Goal: Find specific page/section

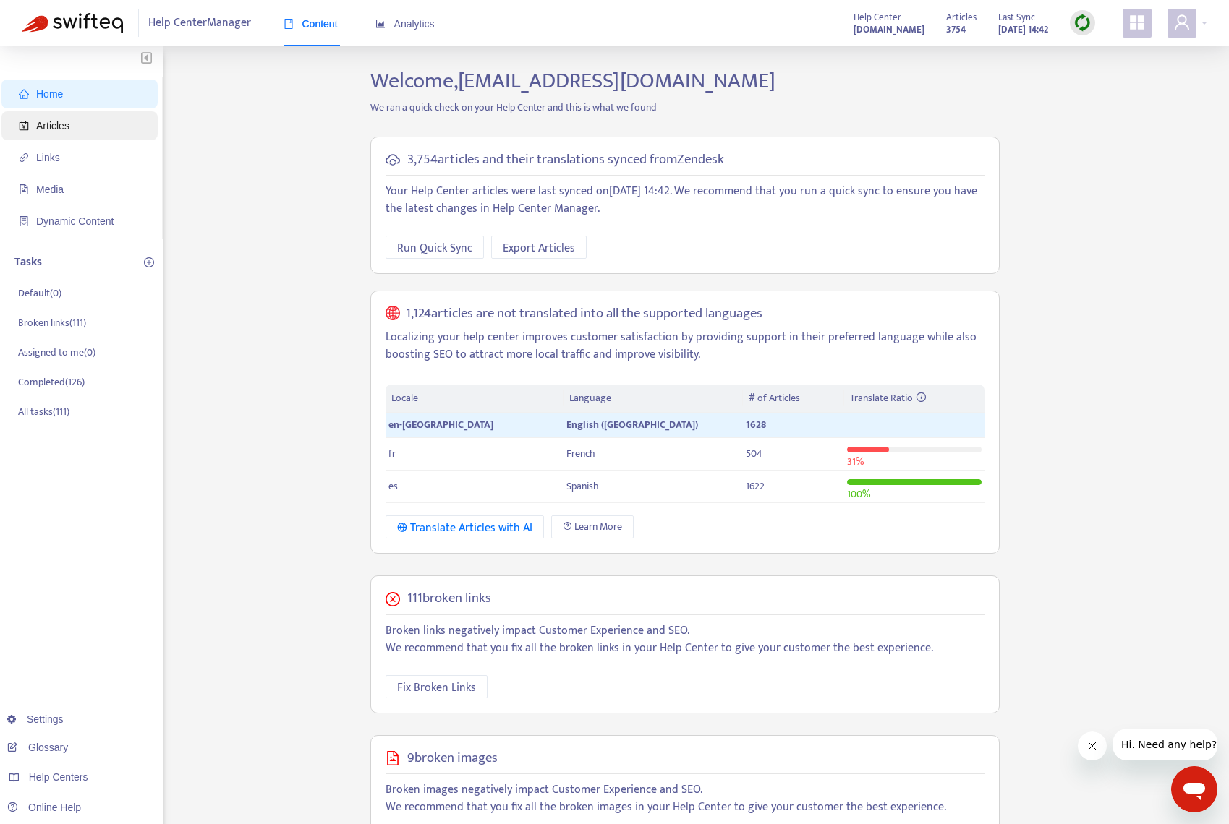
click at [64, 122] on span "Articles" at bounding box center [52, 126] width 33 height 12
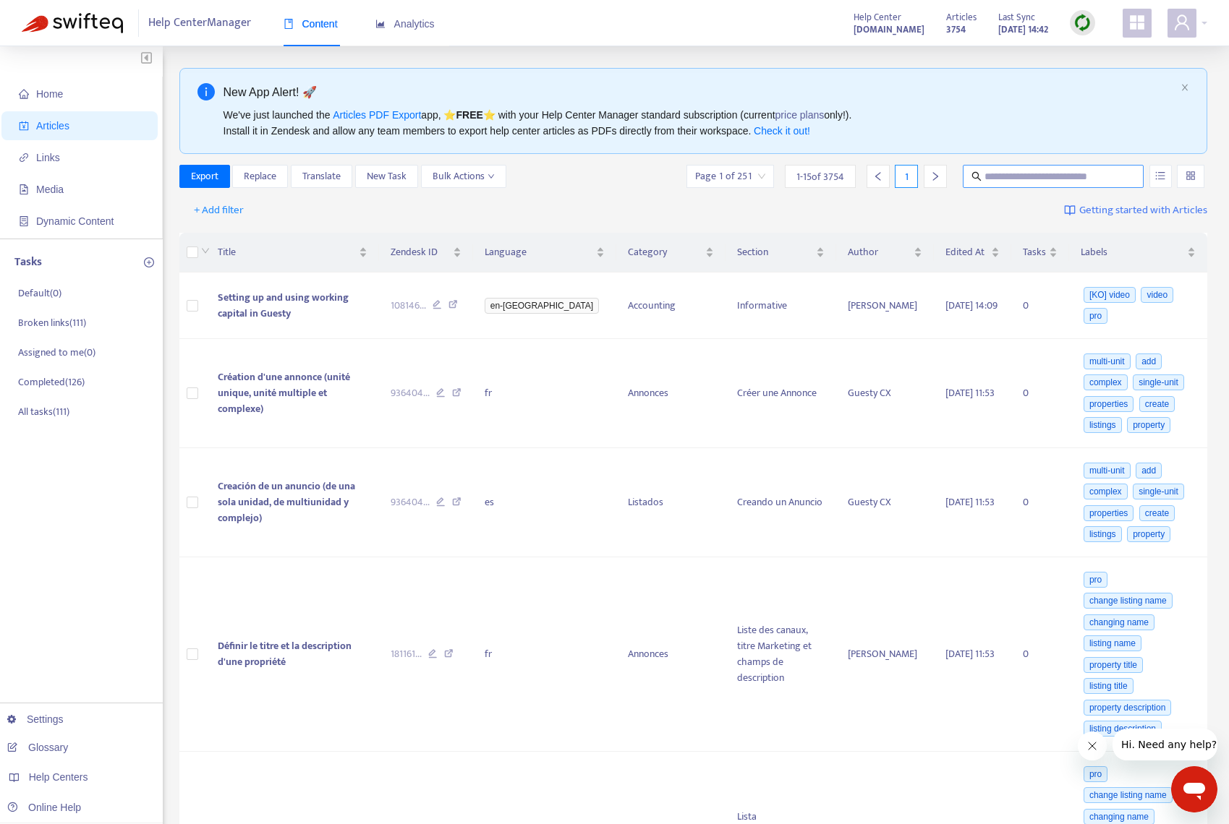
click at [997, 173] on input "text" at bounding box center [1053, 177] width 139 height 16
click at [1157, 176] on icon "unordered-list" at bounding box center [1160, 176] width 10 height 10
click at [1160, 176] on icon "unordered-list" at bounding box center [1160, 176] width 10 height 10
click at [1066, 223] on span "Match Exact Phrase" at bounding box center [1112, 226] width 94 height 16
click at [1023, 175] on input "***" at bounding box center [1053, 177] width 139 height 16
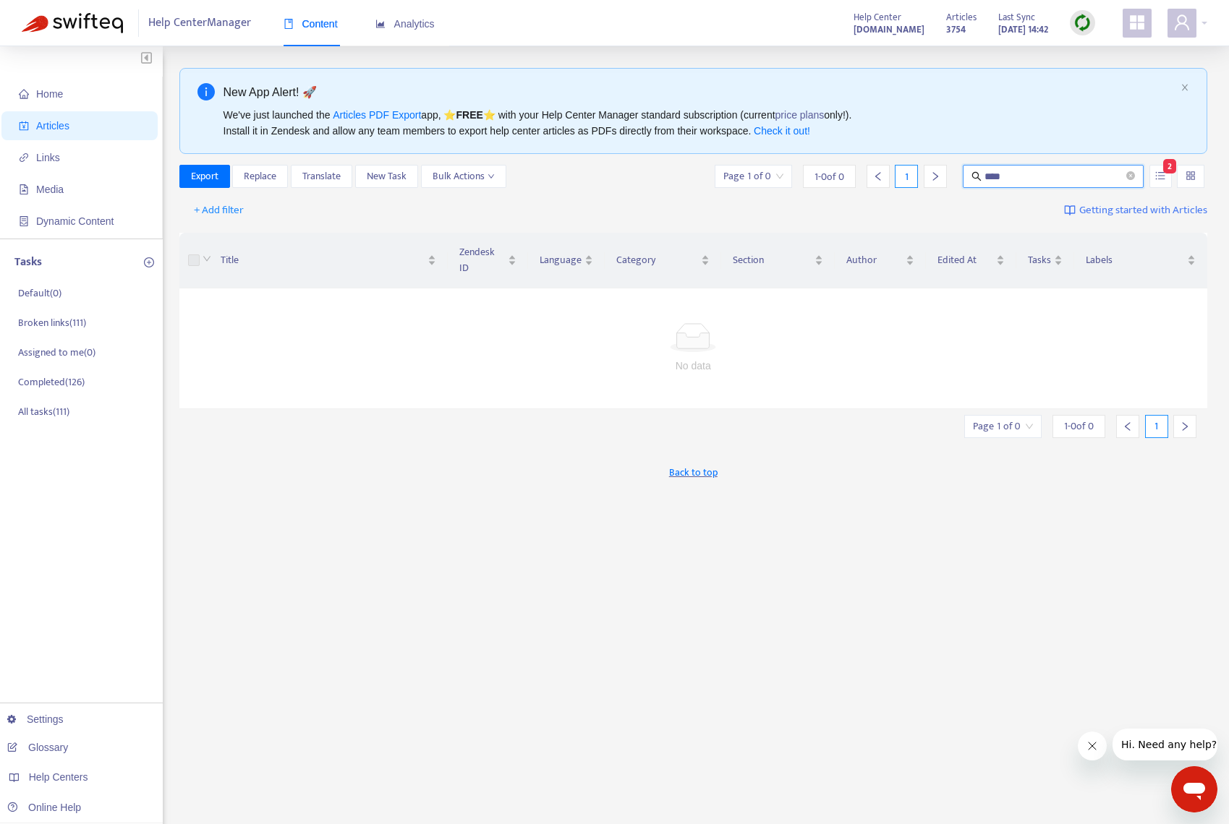
click at [1031, 174] on input "****" at bounding box center [1053, 177] width 139 height 16
type input "***"
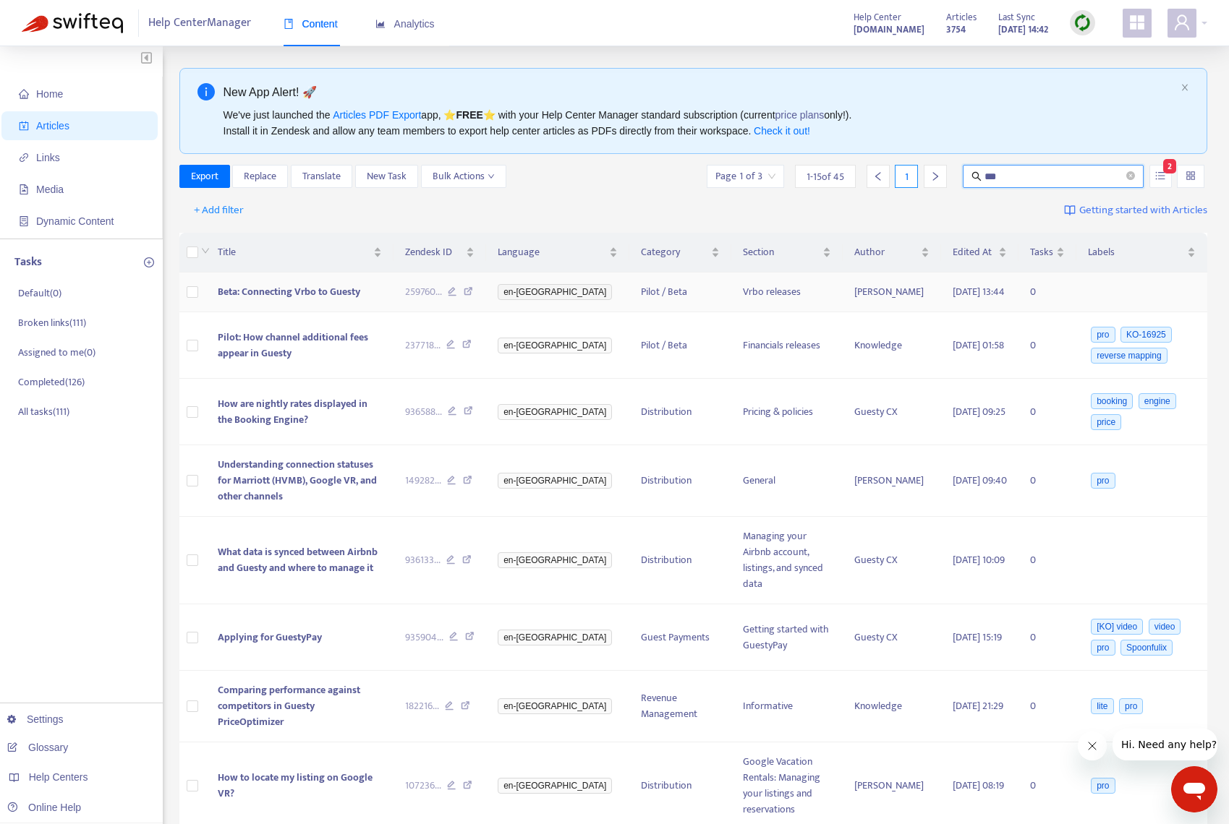
click at [457, 300] on icon at bounding box center [452, 293] width 9 height 13
click at [472, 568] on icon at bounding box center [466, 561] width 9 height 13
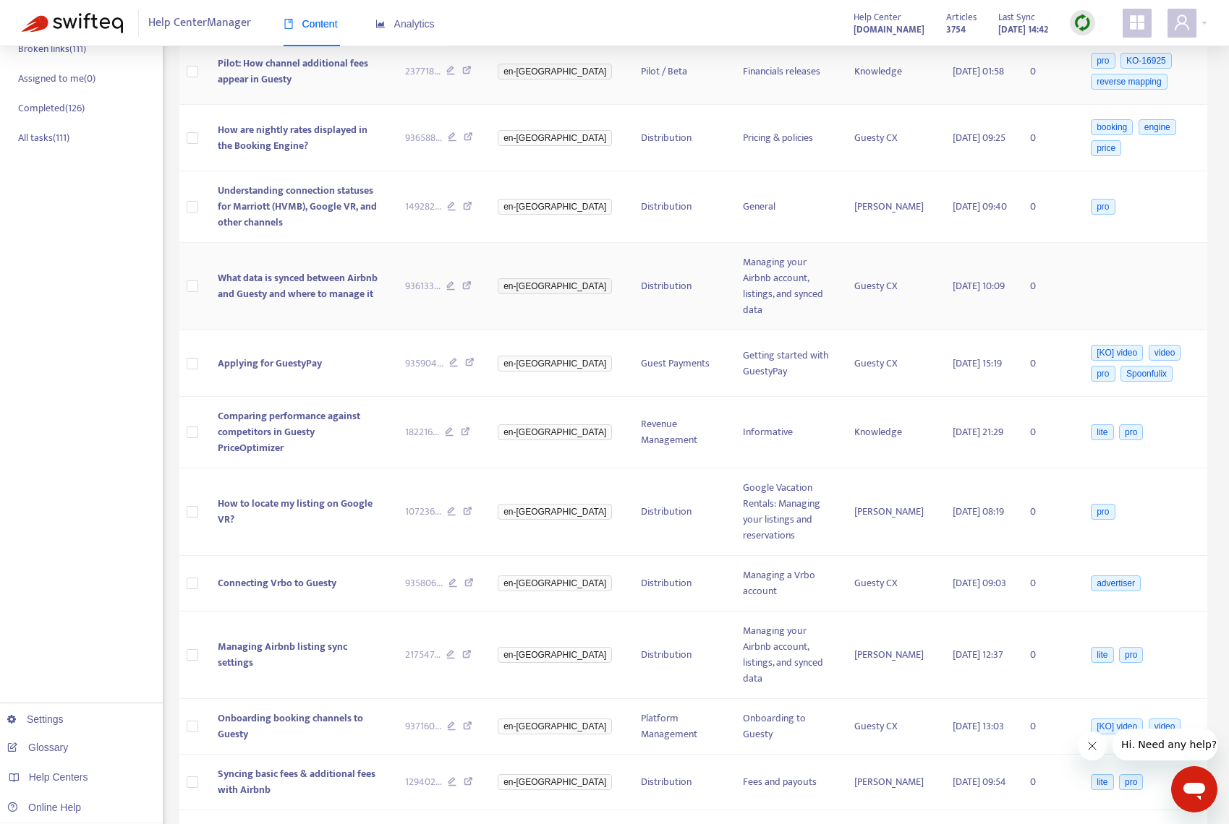
scroll to position [291, 0]
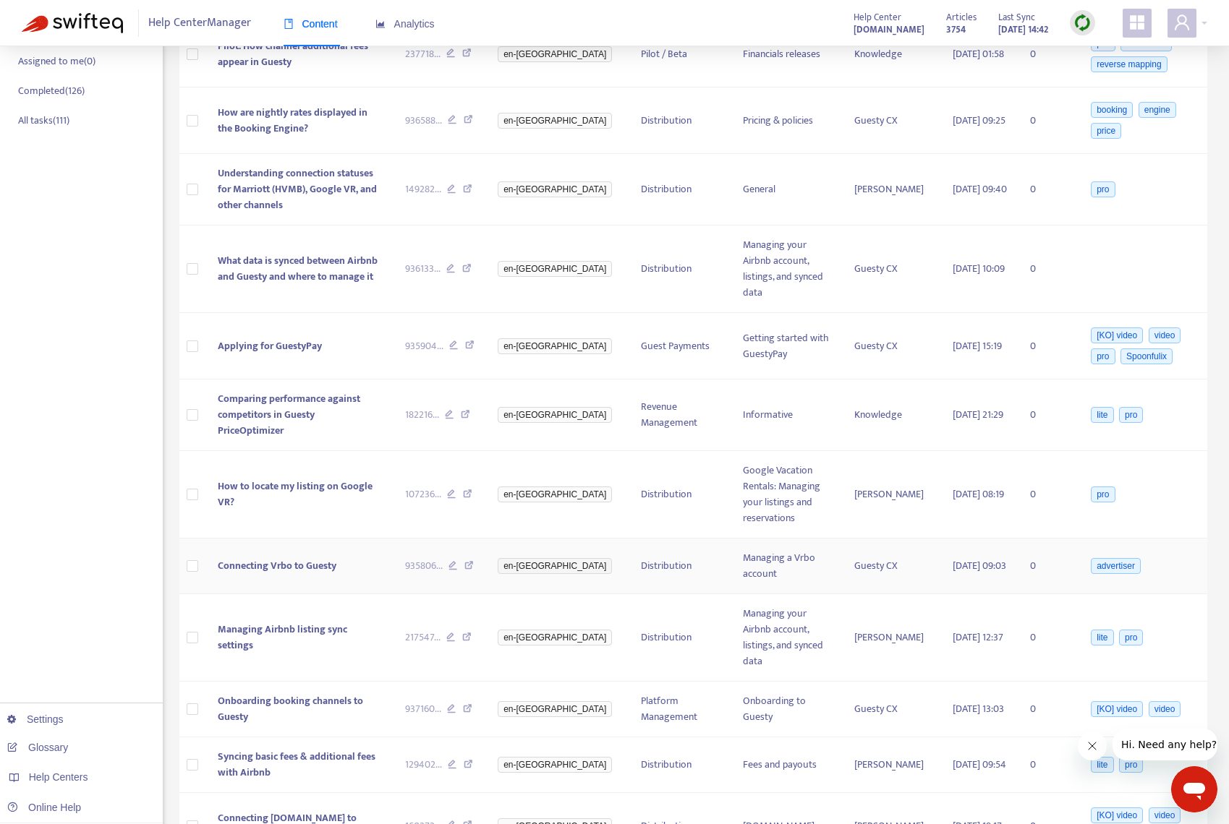
click at [474, 566] on icon at bounding box center [468, 567] width 9 height 13
click at [472, 639] on icon at bounding box center [466, 639] width 9 height 13
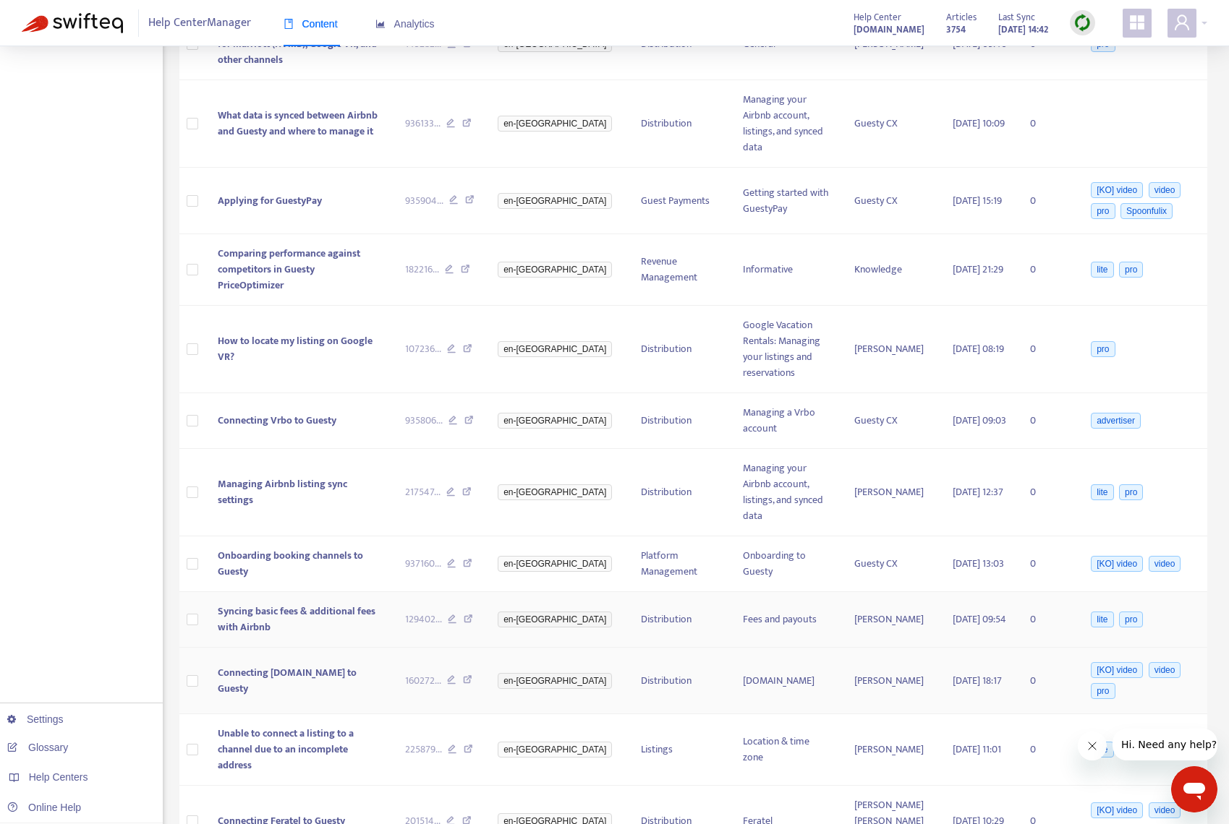
scroll to position [449, 0]
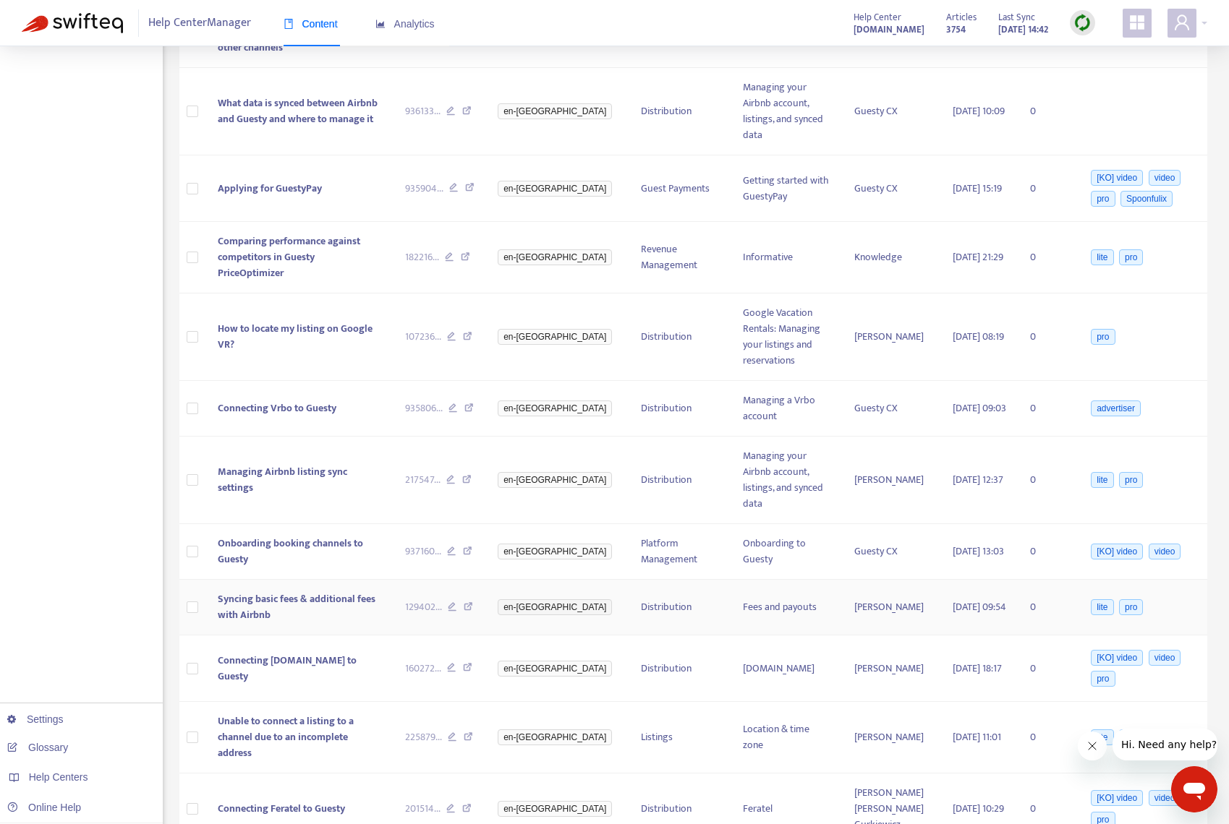
click at [473, 607] on icon at bounding box center [468, 608] width 9 height 13
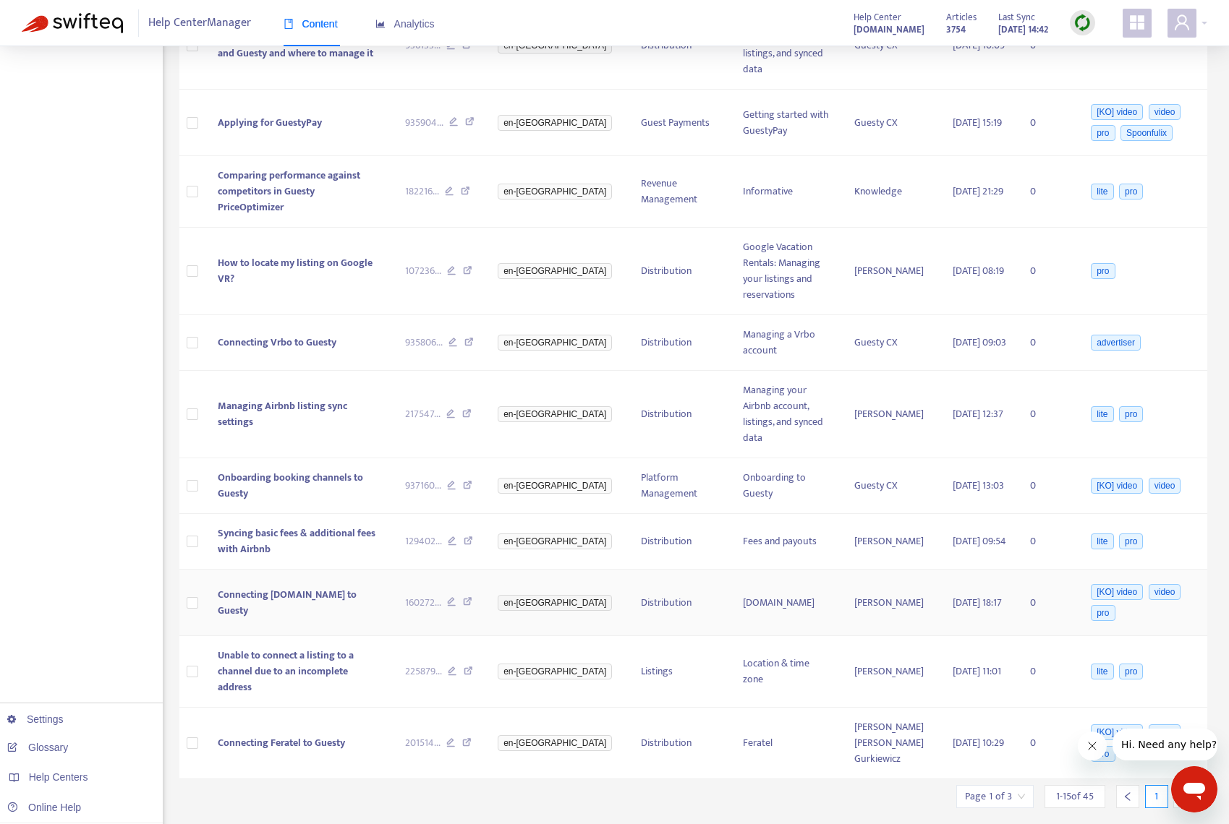
scroll to position [529, 0]
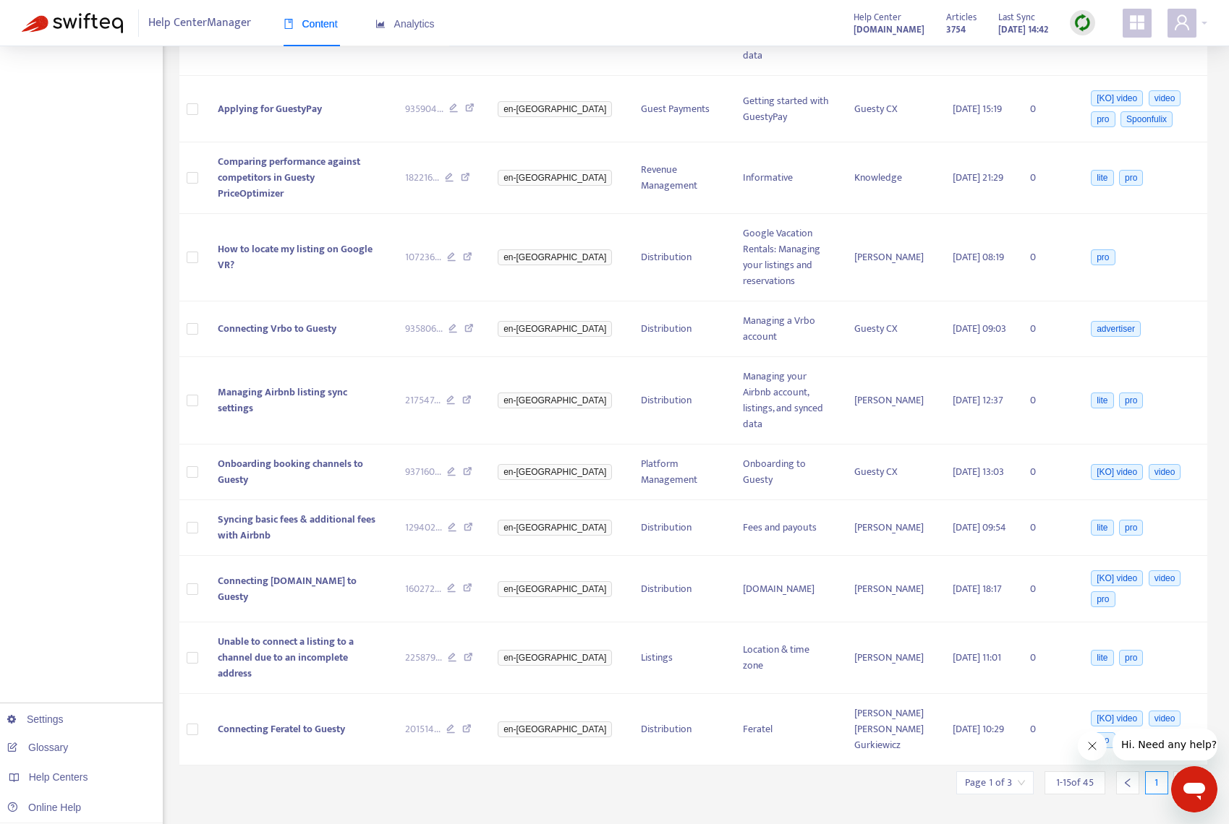
click at [1180, 778] on icon "right" at bounding box center [1185, 783] width 10 height 10
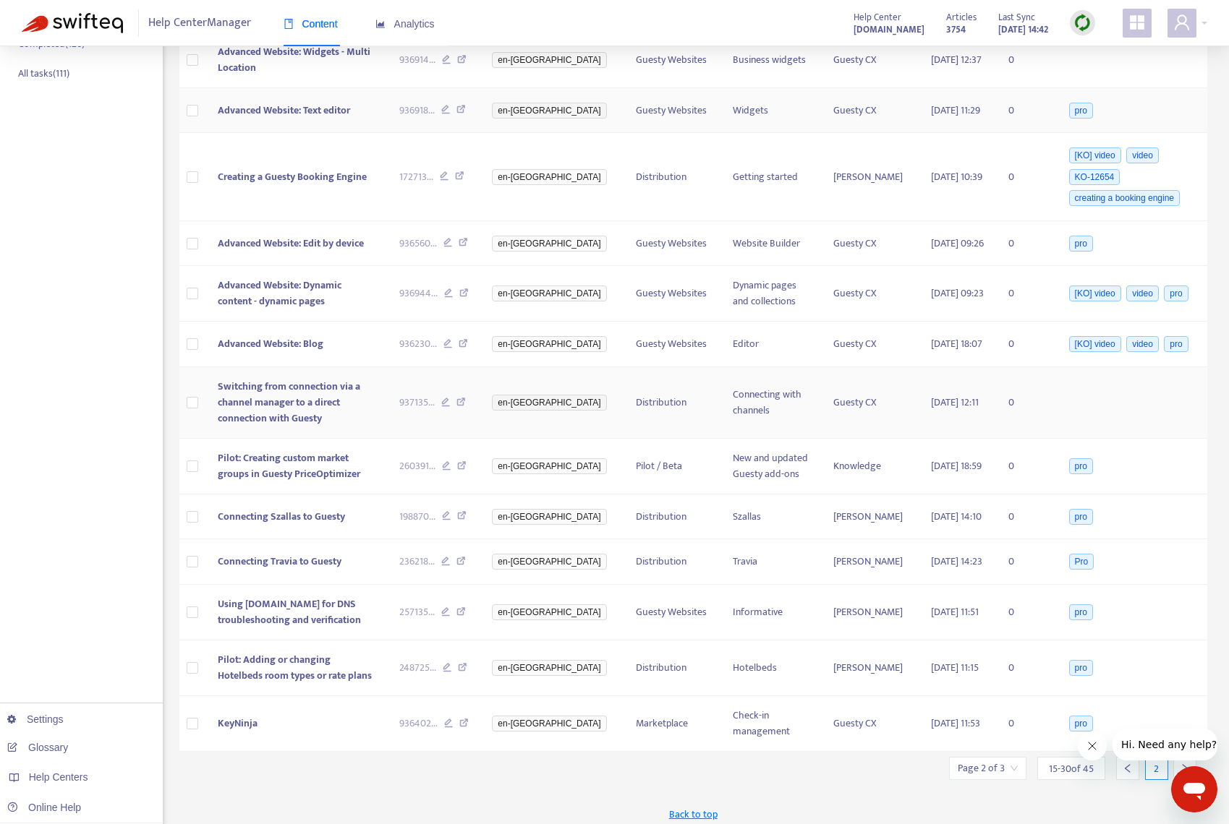
scroll to position [397, 0]
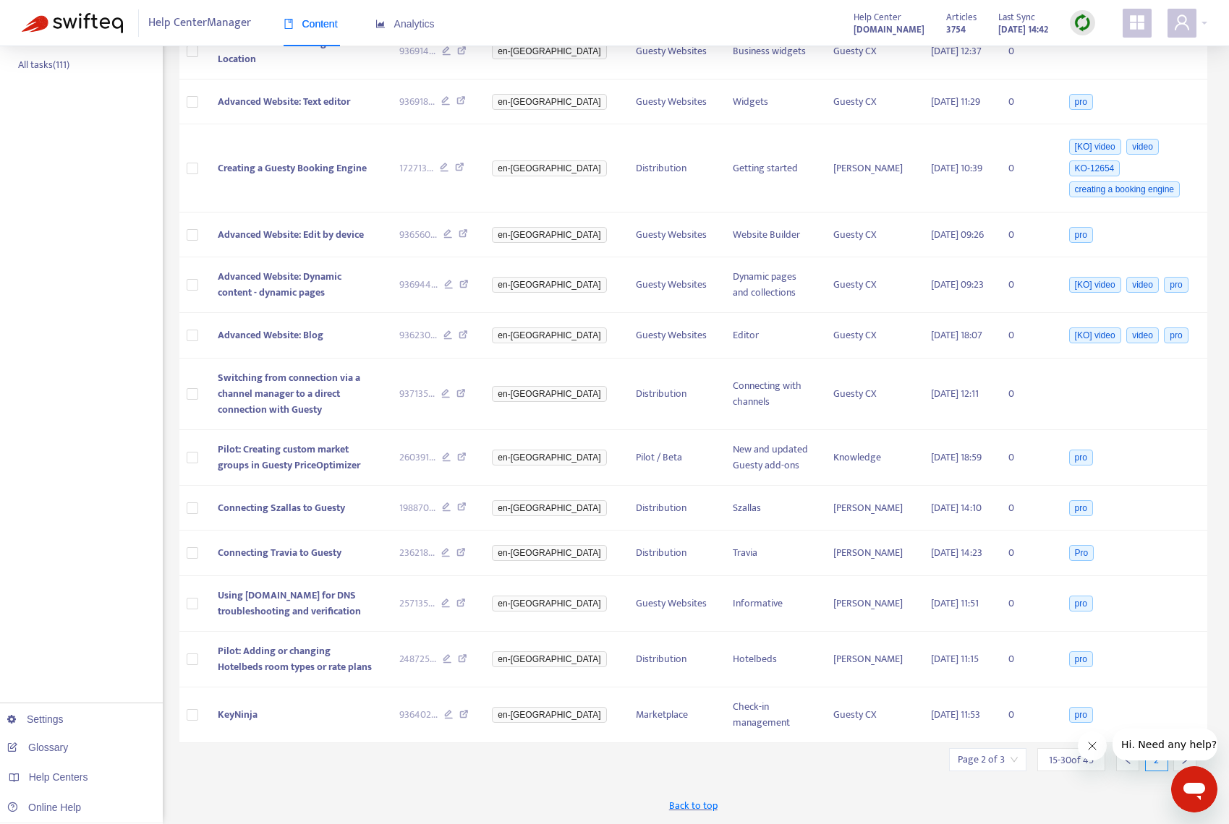
click at [1178, 763] on div at bounding box center [1184, 760] width 23 height 23
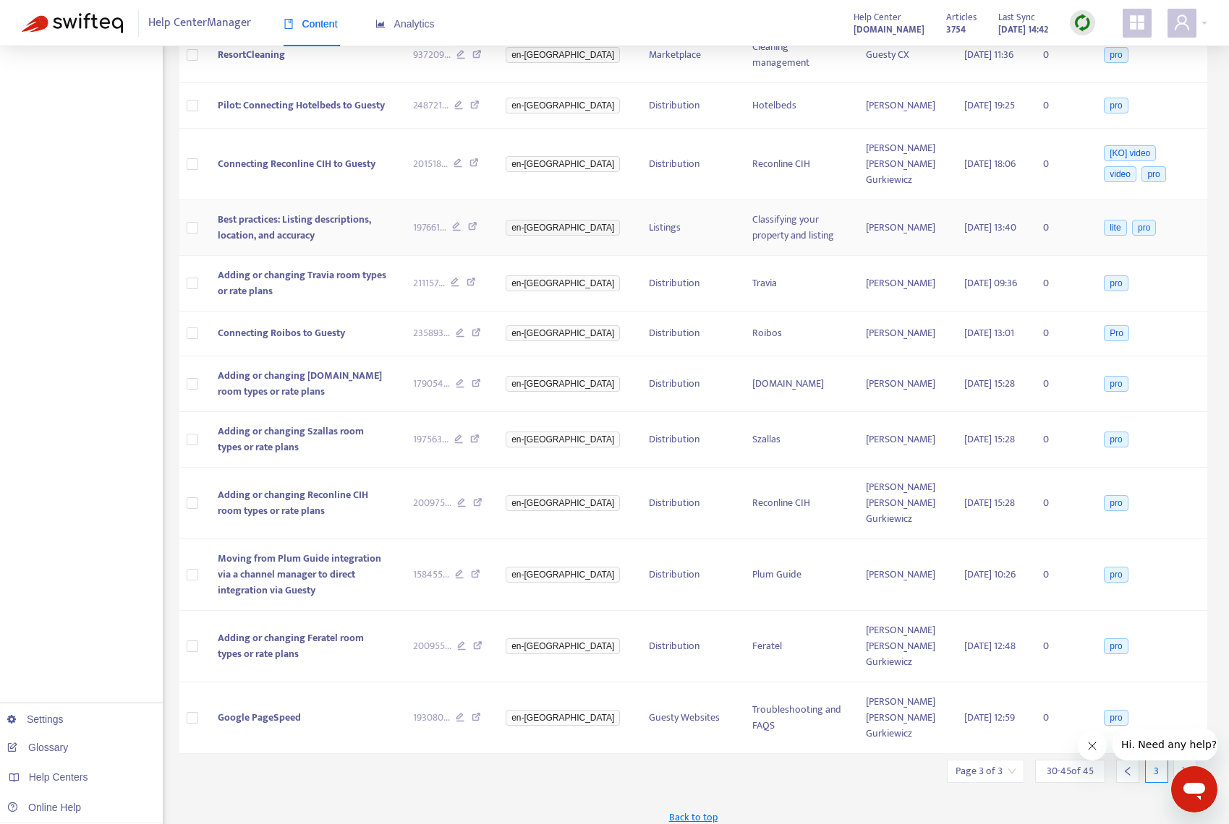
scroll to position [373, 0]
